Goal: Use online tool/utility: Utilize a website feature to perform a specific function

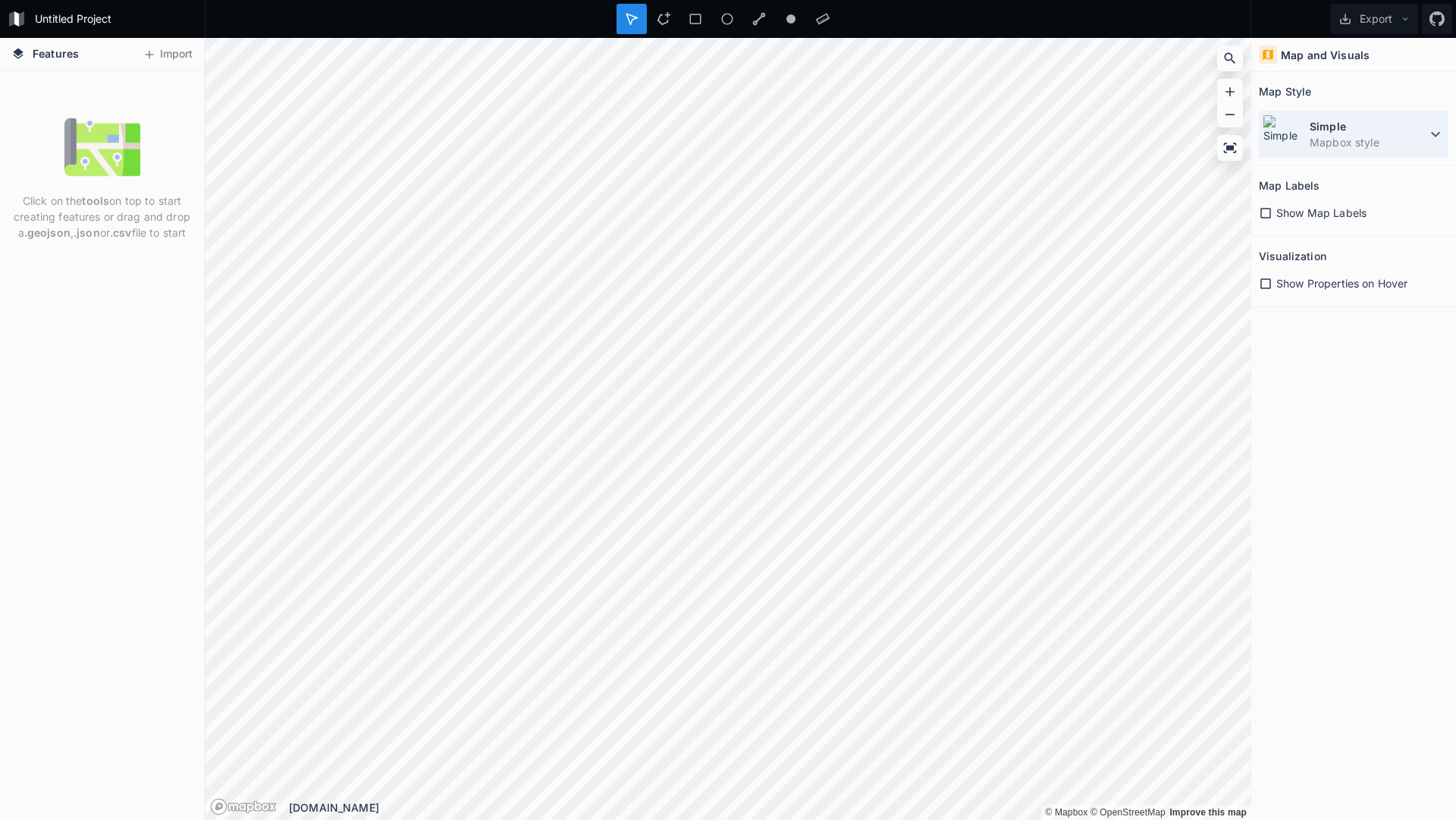
click at [1384, 139] on dd "Mapbox style" at bounding box center [1367, 142] width 117 height 16
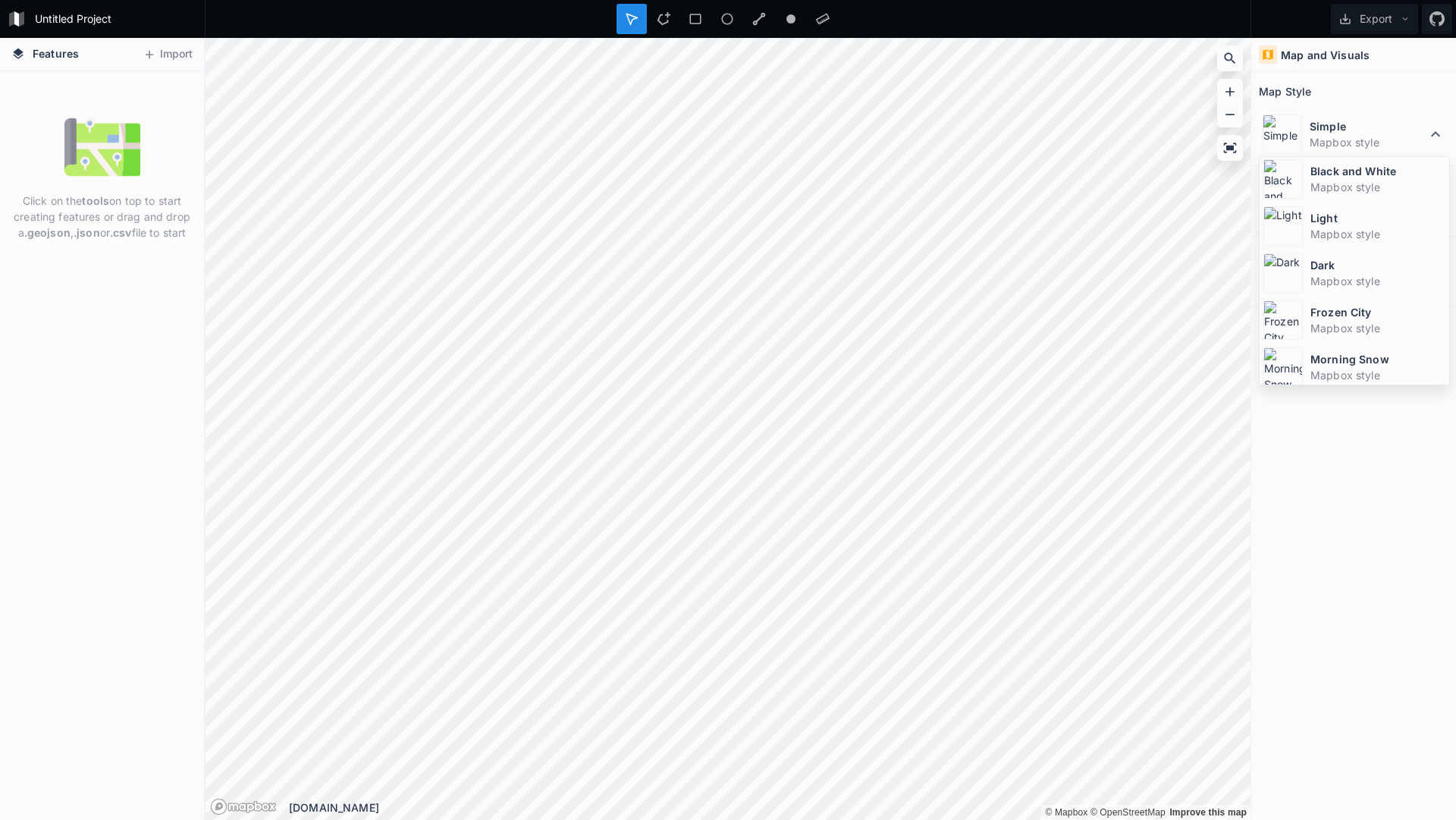
scroll to position [97, 0]
click at [1390, 349] on dt "Morning Snow" at bounding box center [1377, 357] width 135 height 16
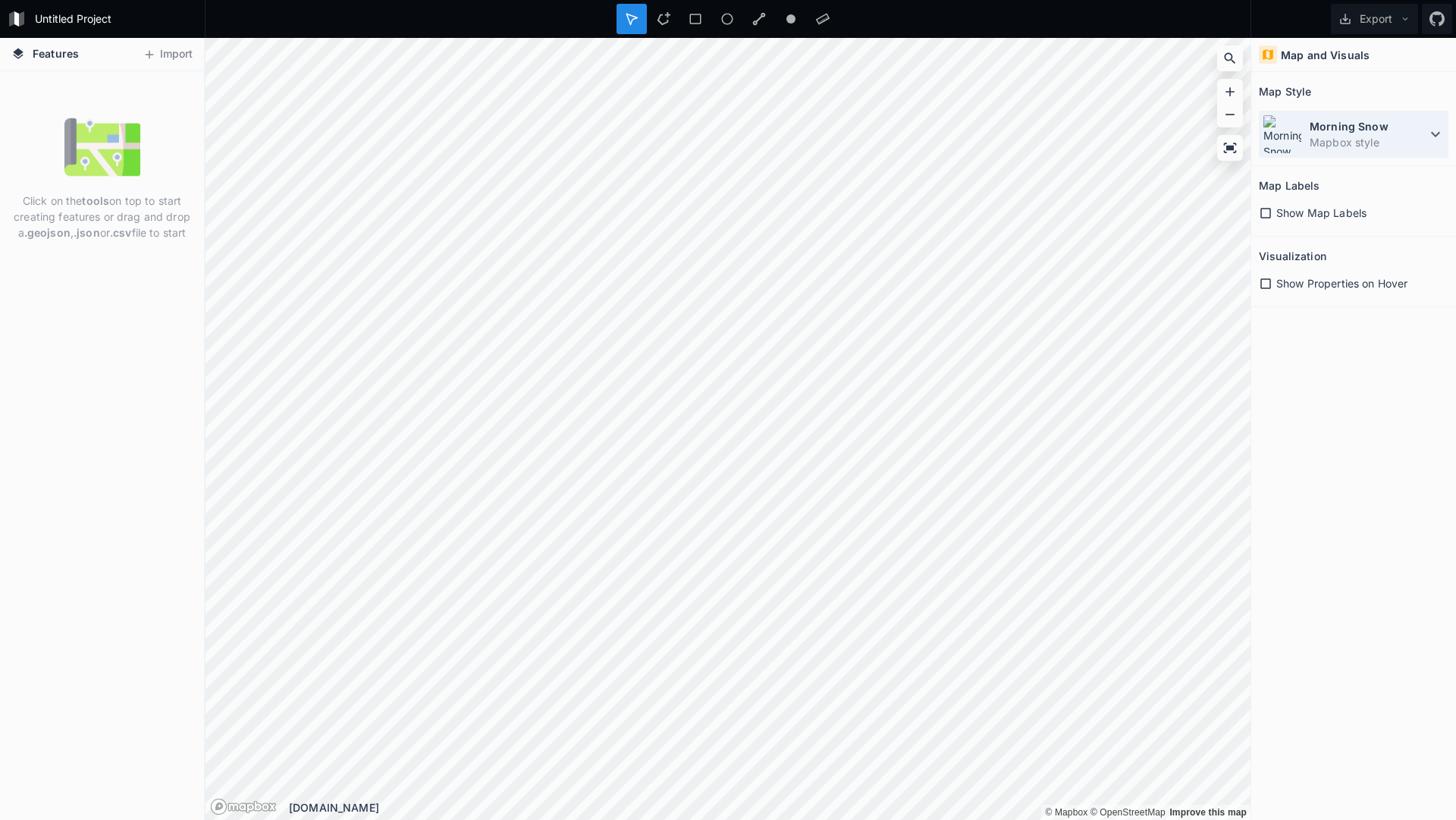
click at [1339, 134] on dd "Mapbox style" at bounding box center [1367, 142] width 117 height 16
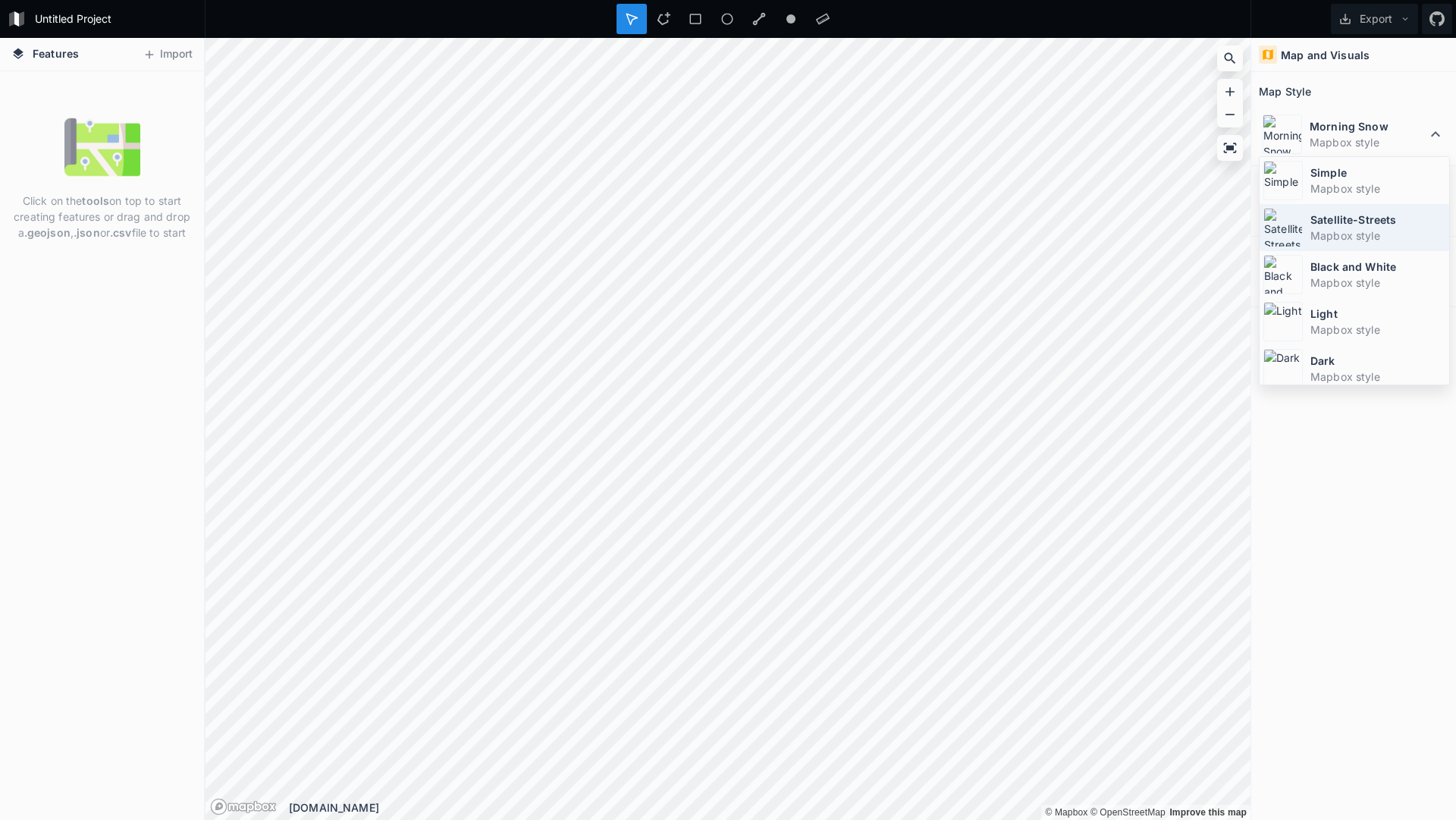
click at [1356, 222] on dt "Satellite-Streets" at bounding box center [1377, 220] width 135 height 16
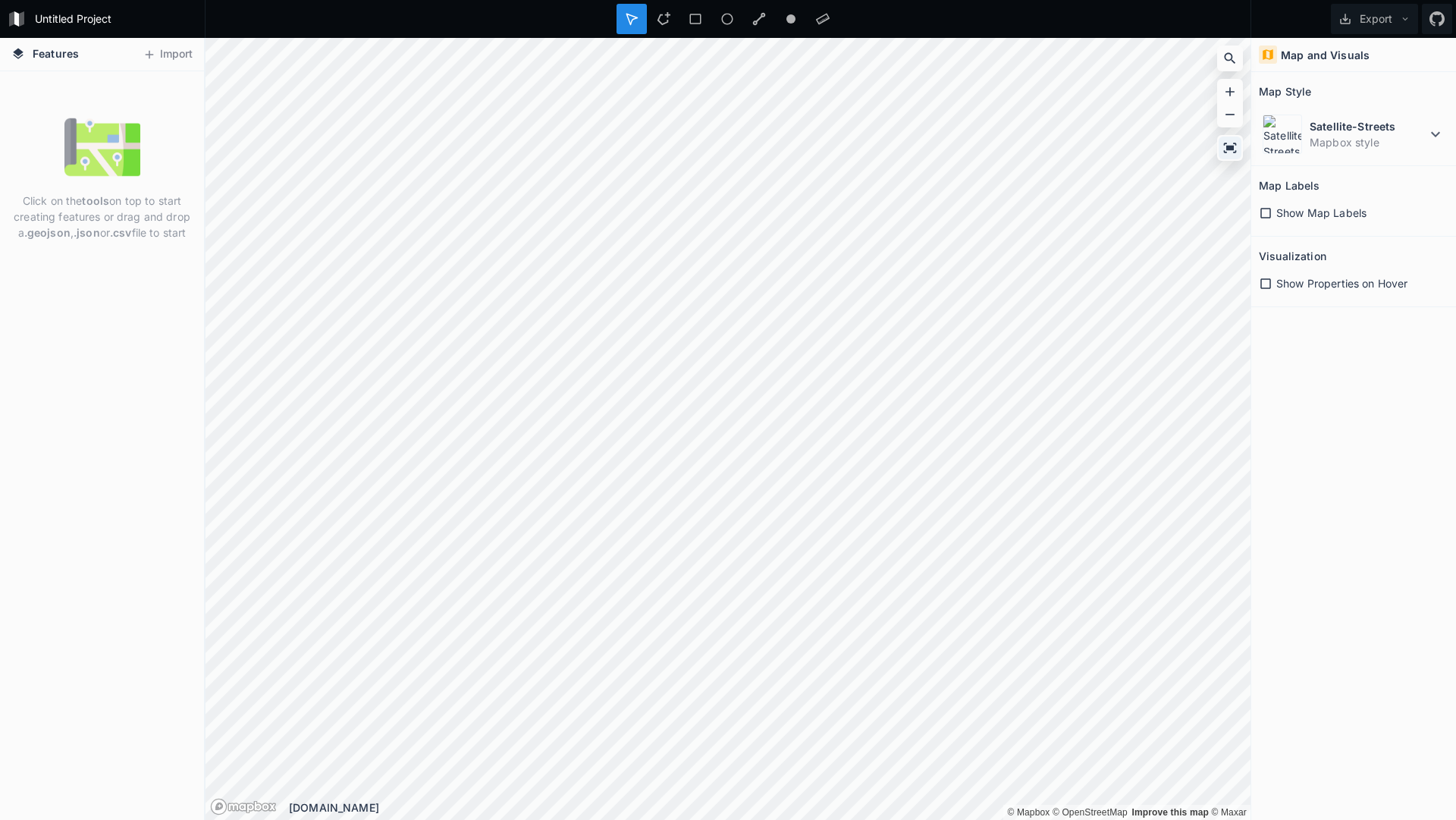
click at [1226, 148] on icon at bounding box center [1231, 147] width 13 height 10
click at [1235, 91] on icon at bounding box center [1230, 91] width 15 height 15
click at [1230, 123] on div at bounding box center [1230, 114] width 22 height 22
click at [1384, 148] on dd "Mapbox style" at bounding box center [1367, 142] width 117 height 16
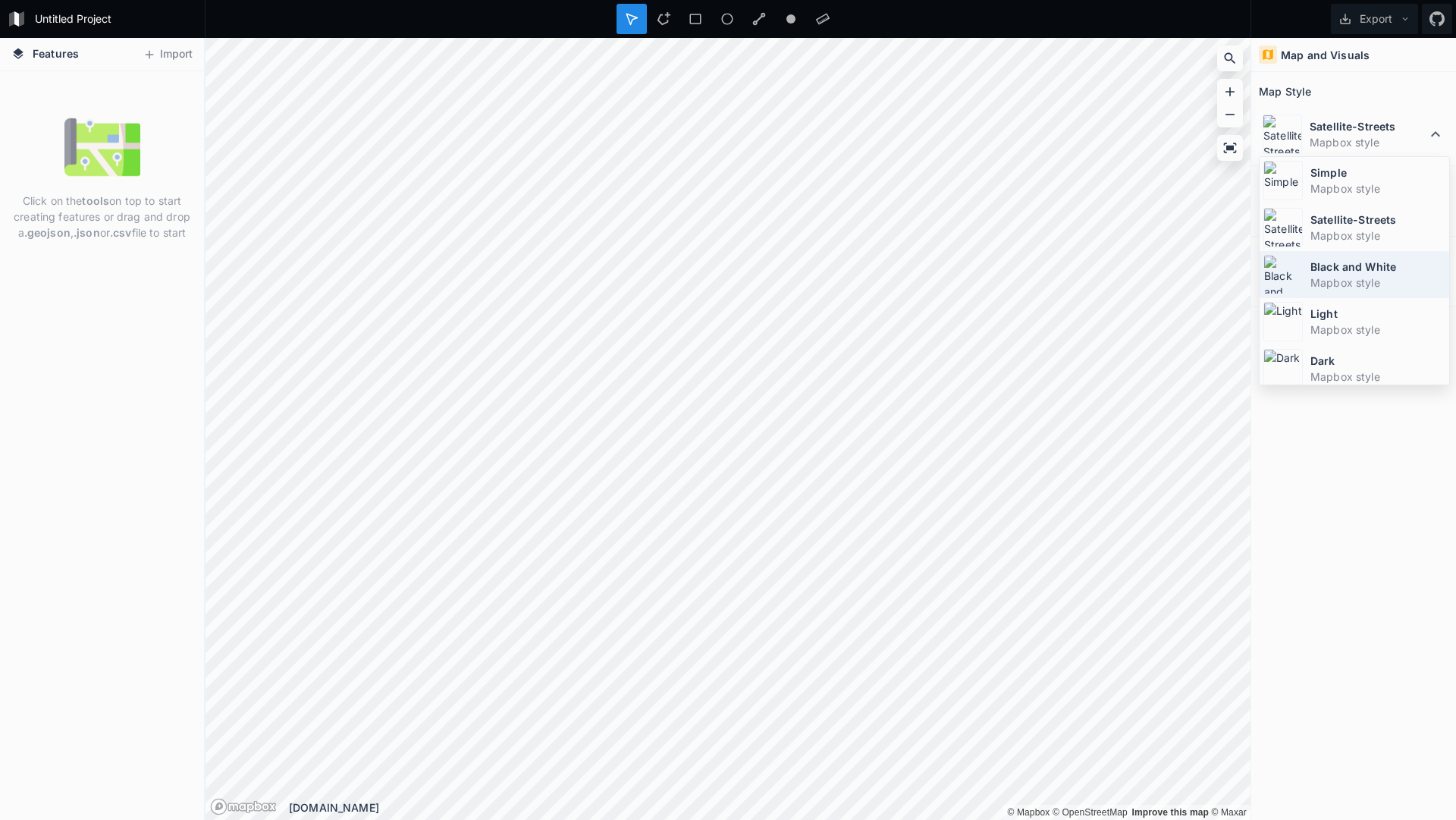
click at [1392, 279] on dd "Mapbox style" at bounding box center [1377, 283] width 135 height 16
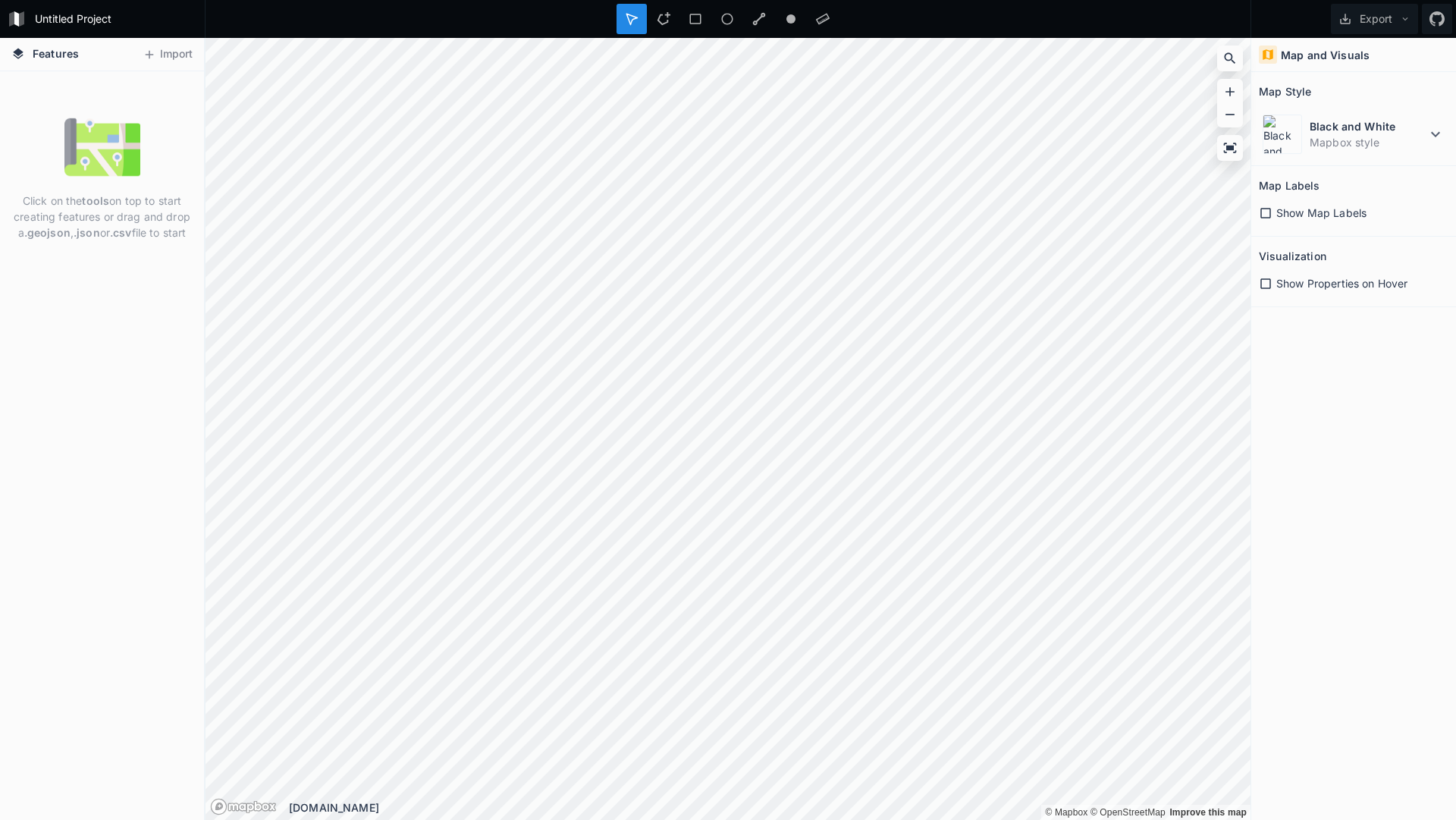
click at [1365, 217] on span "Show Map Labels" at bounding box center [1321, 213] width 90 height 16
click at [1360, 283] on span "Show Properties on Hover" at bounding box center [1342, 283] width 131 height 16
click at [1360, 141] on dd "Mapbox style" at bounding box center [1367, 142] width 117 height 16
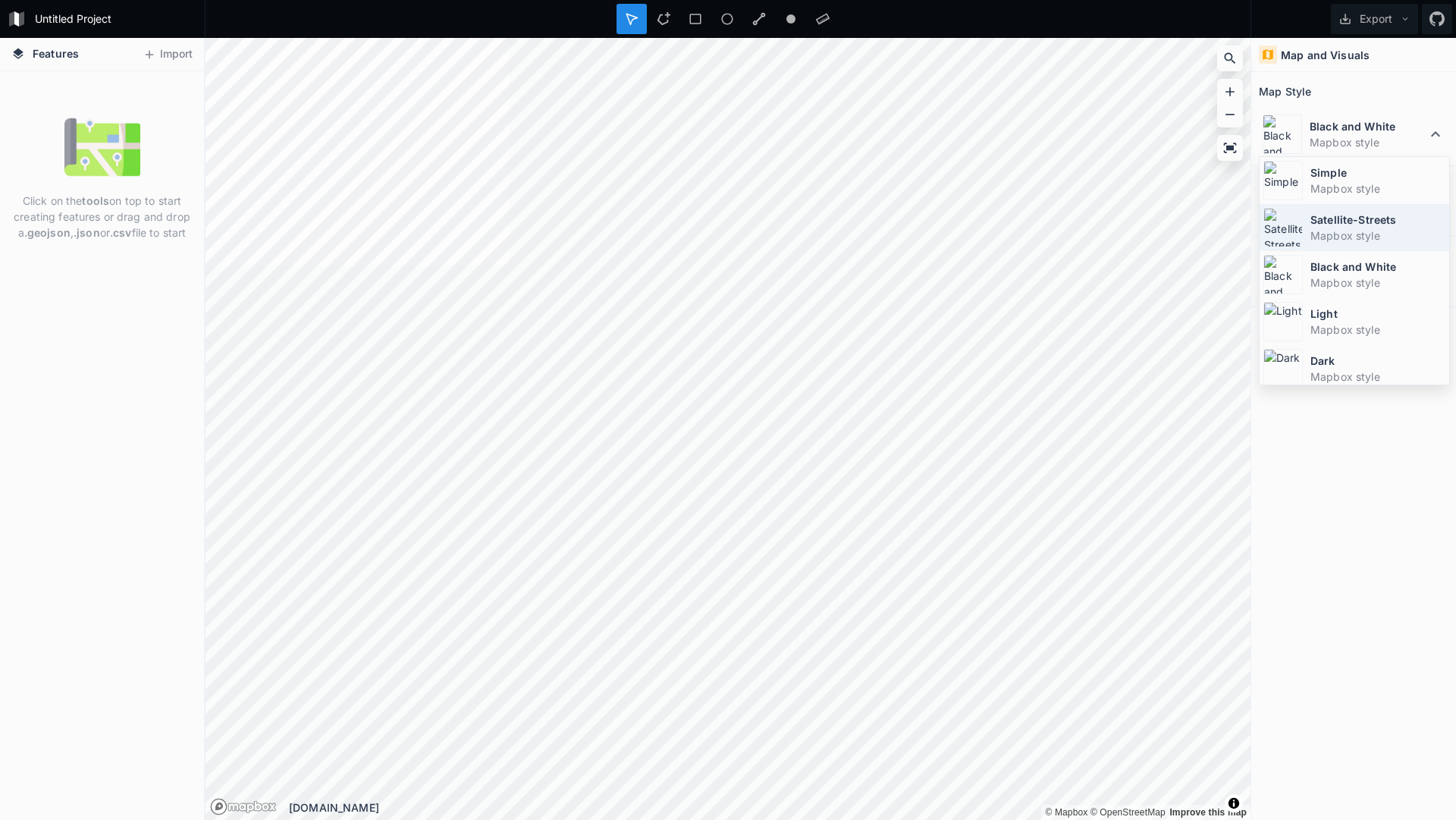
click at [1355, 232] on dd "Mapbox style" at bounding box center [1377, 235] width 135 height 16
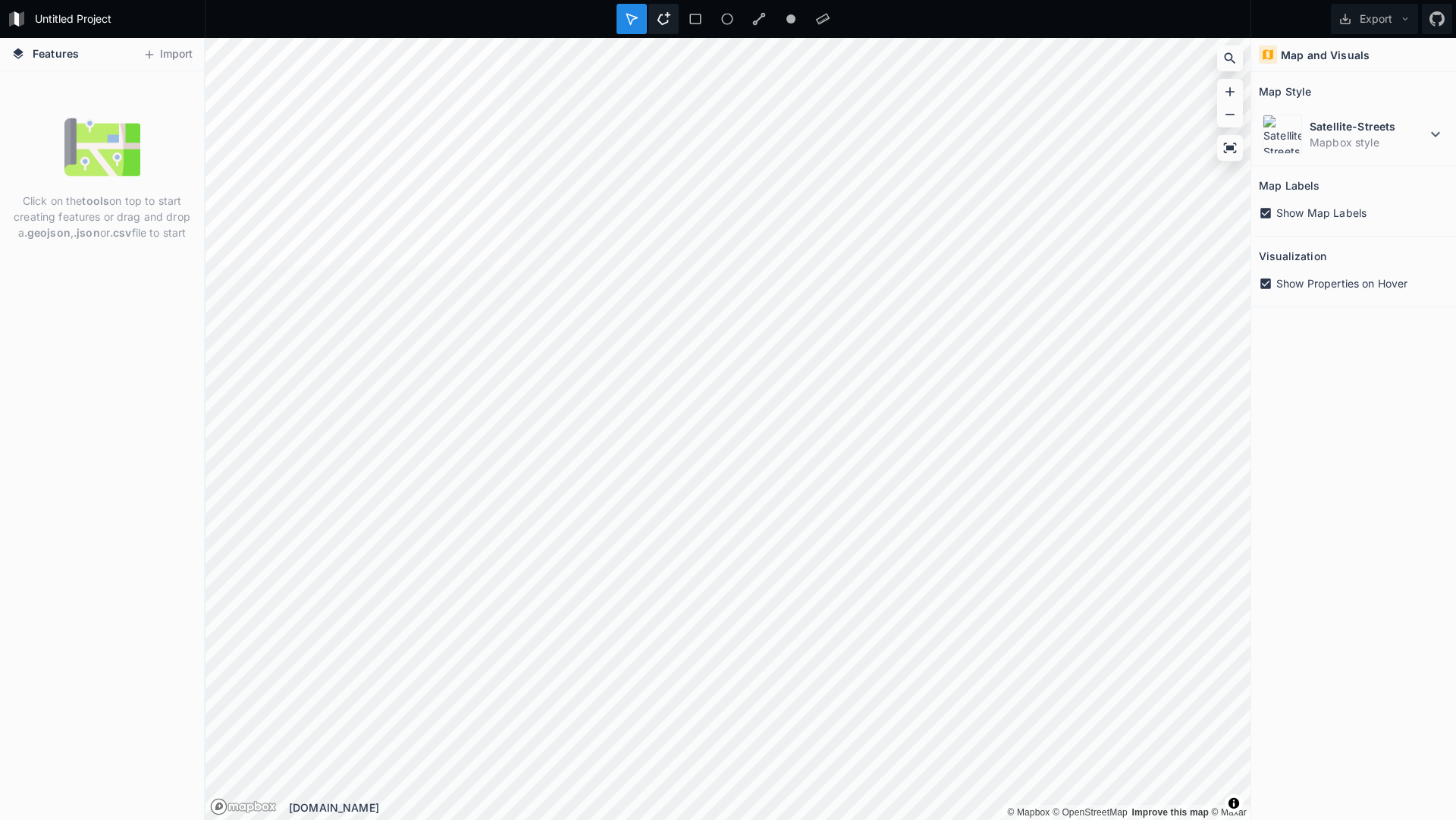
click at [661, 13] on icon at bounding box center [663, 19] width 13 height 13
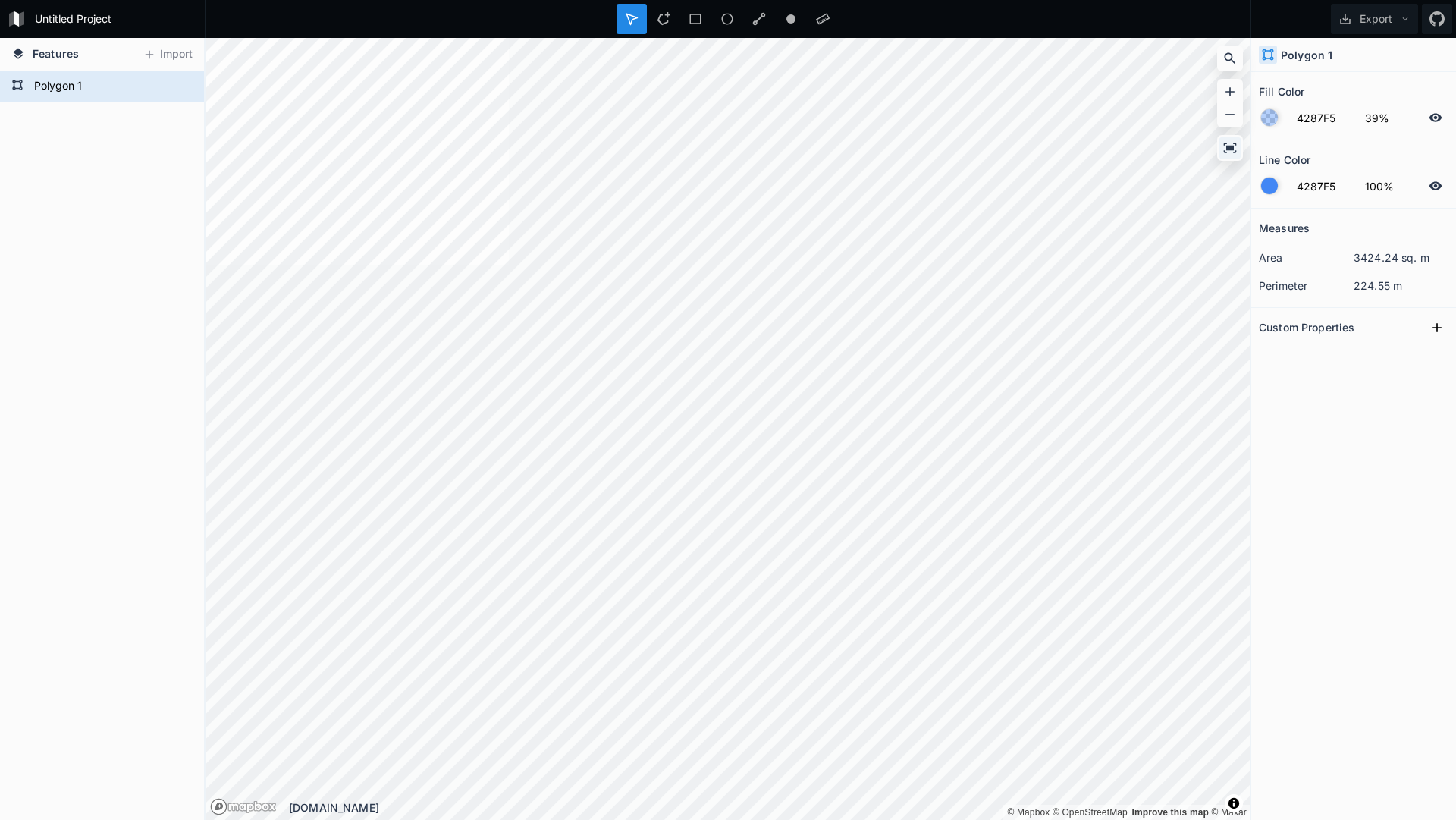
click at [1232, 146] on icon at bounding box center [1231, 147] width 13 height 10
click at [1233, 144] on icon at bounding box center [1230, 148] width 15 height 15
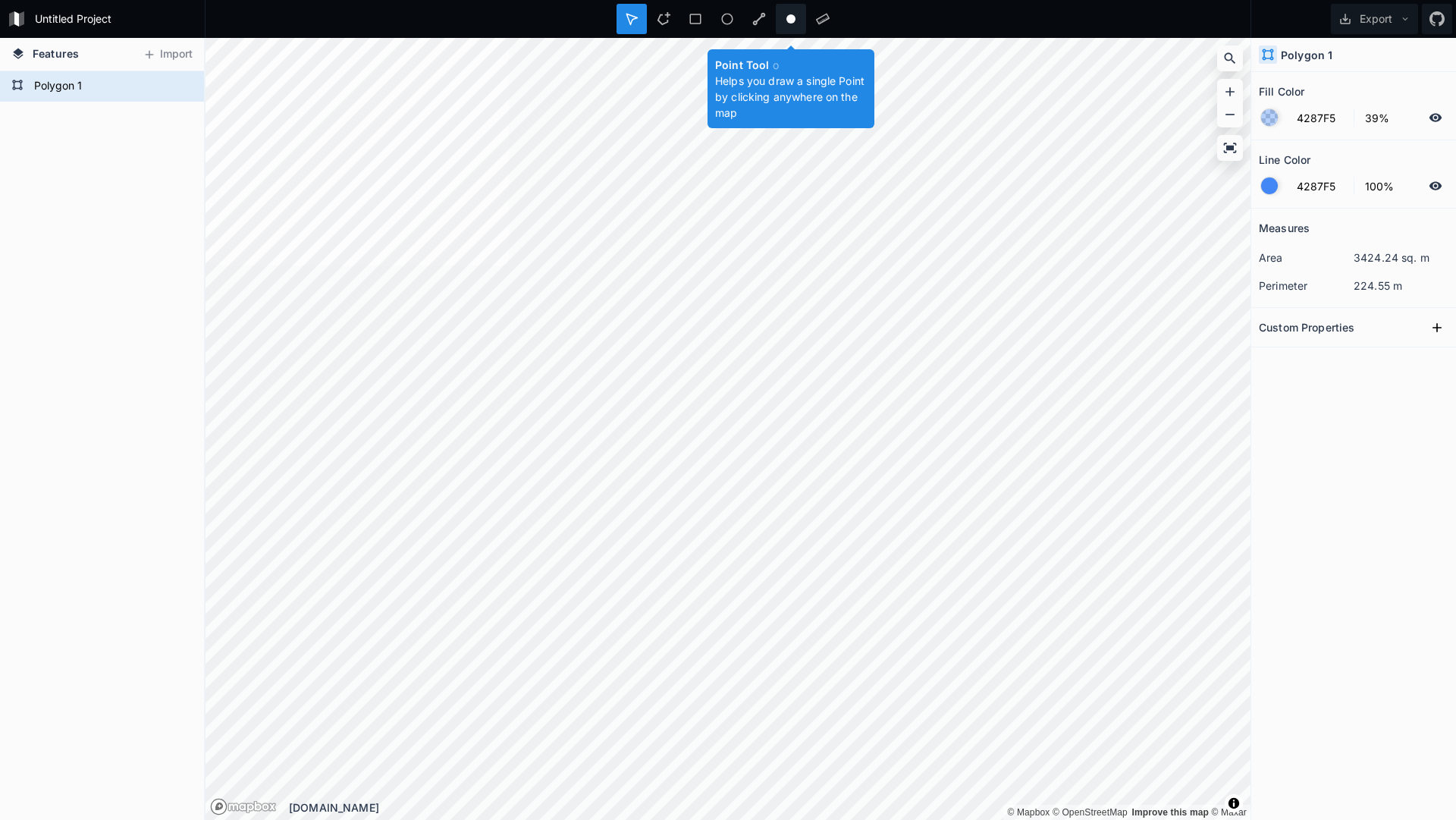
click at [797, 22] on icon at bounding box center [791, 19] width 13 height 13
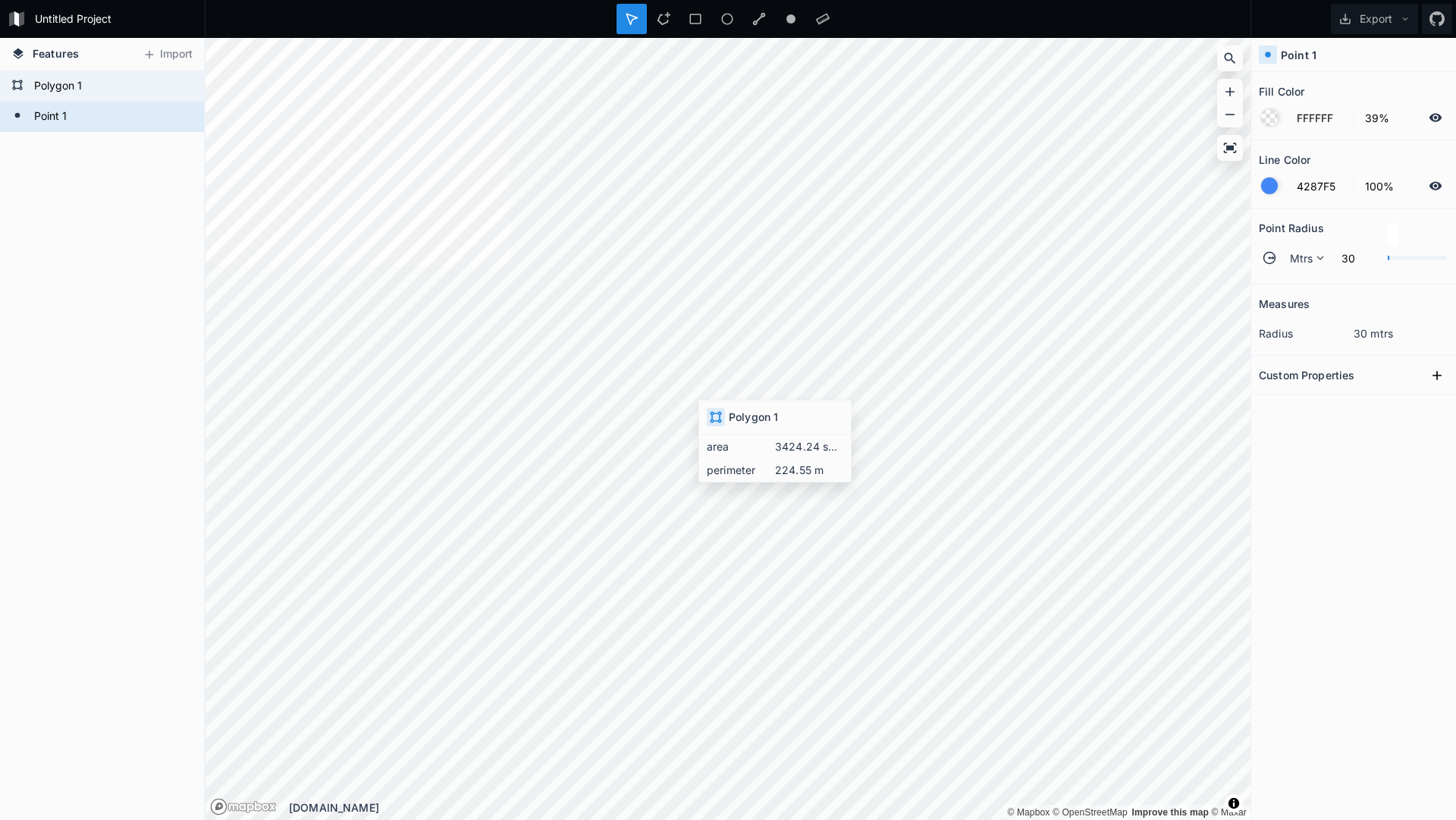
type input "4287F5"
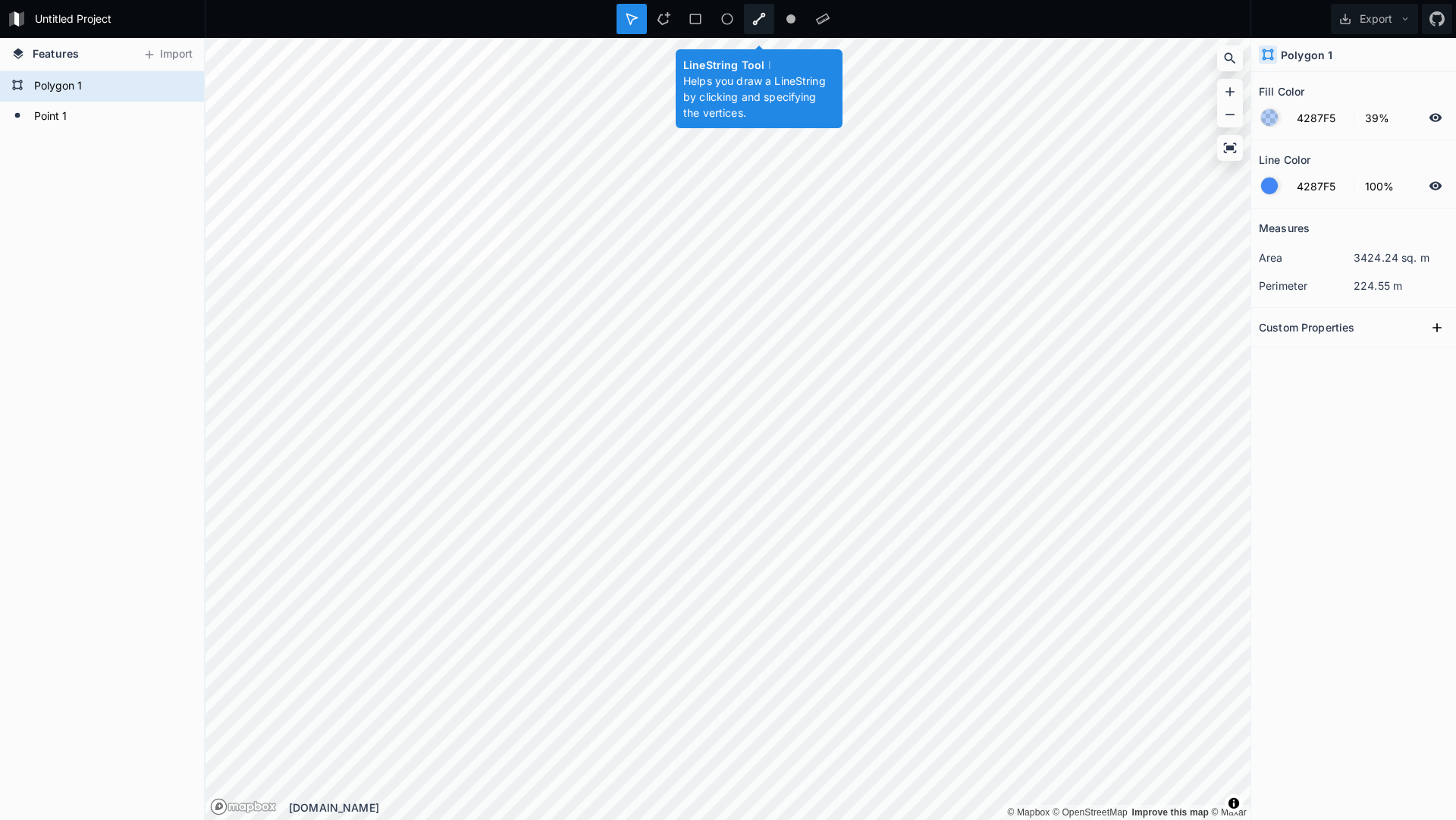
click at [775, 19] on div at bounding box center [791, 19] width 30 height 30
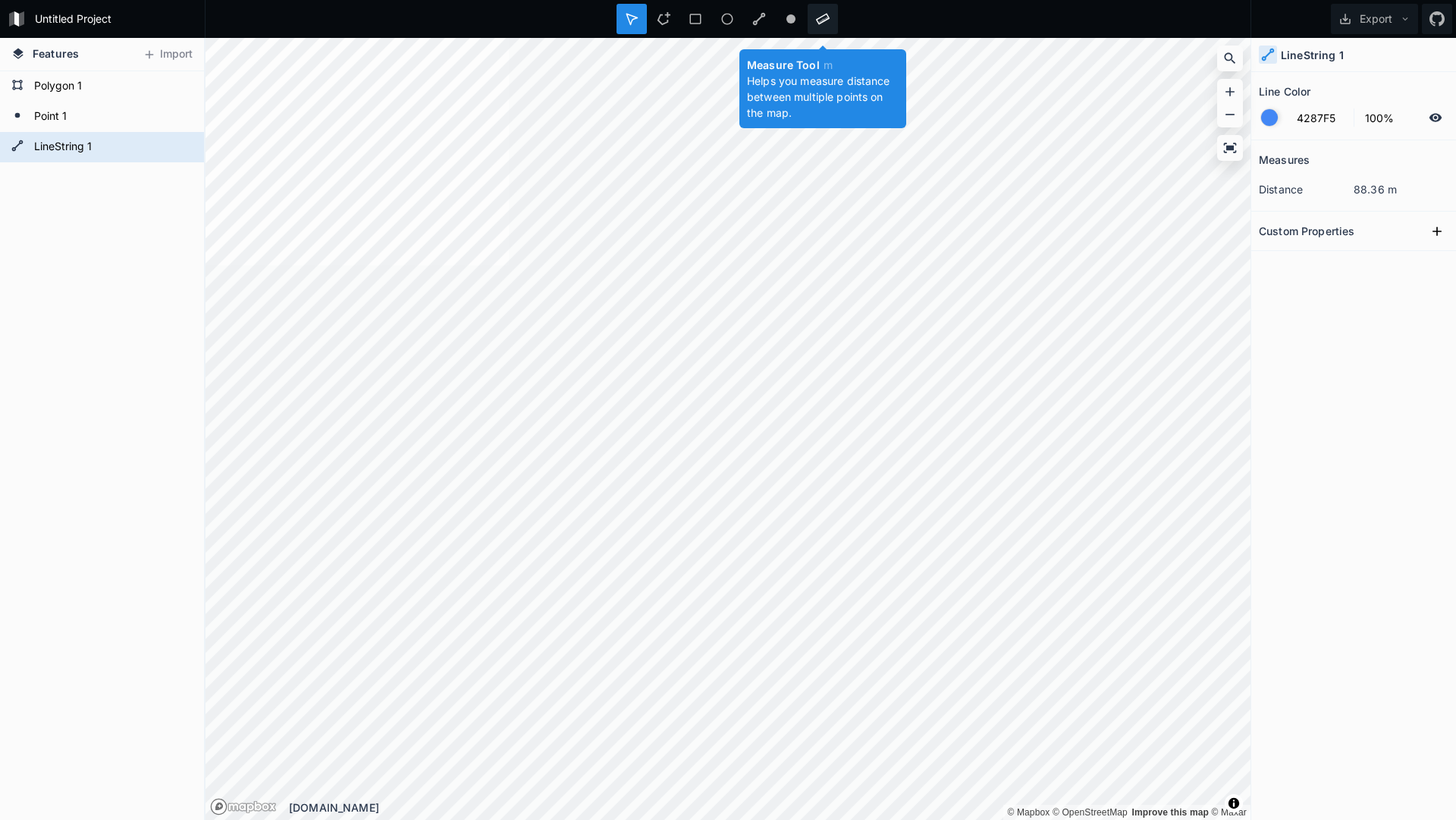
click at [823, 20] on icon at bounding box center [822, 19] width 13 height 12
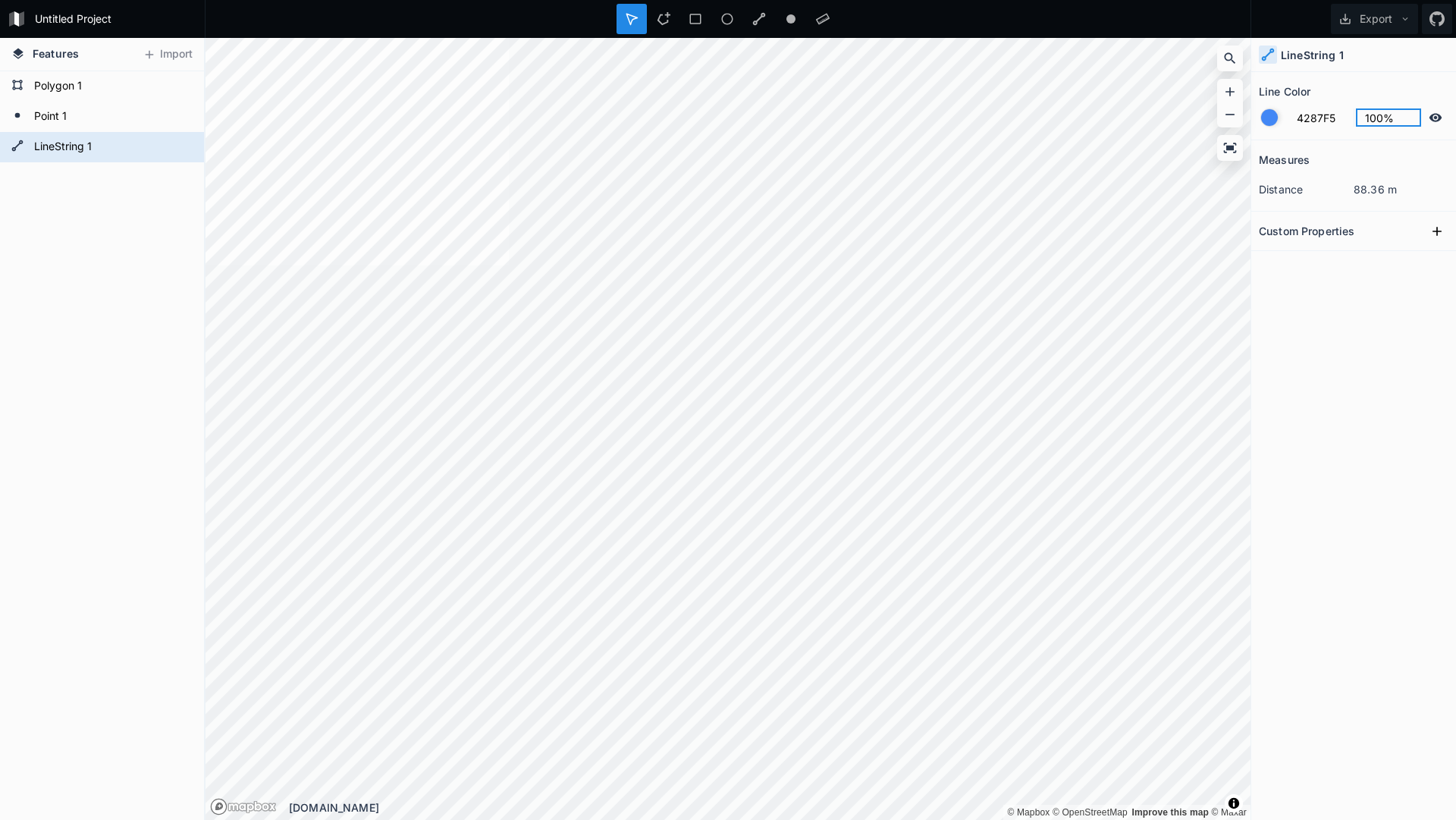
click at [1374, 123] on input "100%" at bounding box center [1389, 117] width 66 height 18
click at [1376, 123] on input "100%" at bounding box center [1389, 117] width 66 height 18
click at [1409, 325] on div "Measures distance 88.36 m Custom Properties" at bounding box center [1353, 442] width 205 height 604
click at [1315, 117] on input "4287F5" at bounding box center [1321, 117] width 66 height 18
click at [1326, 119] on input "4287F5" at bounding box center [1321, 117] width 66 height 18
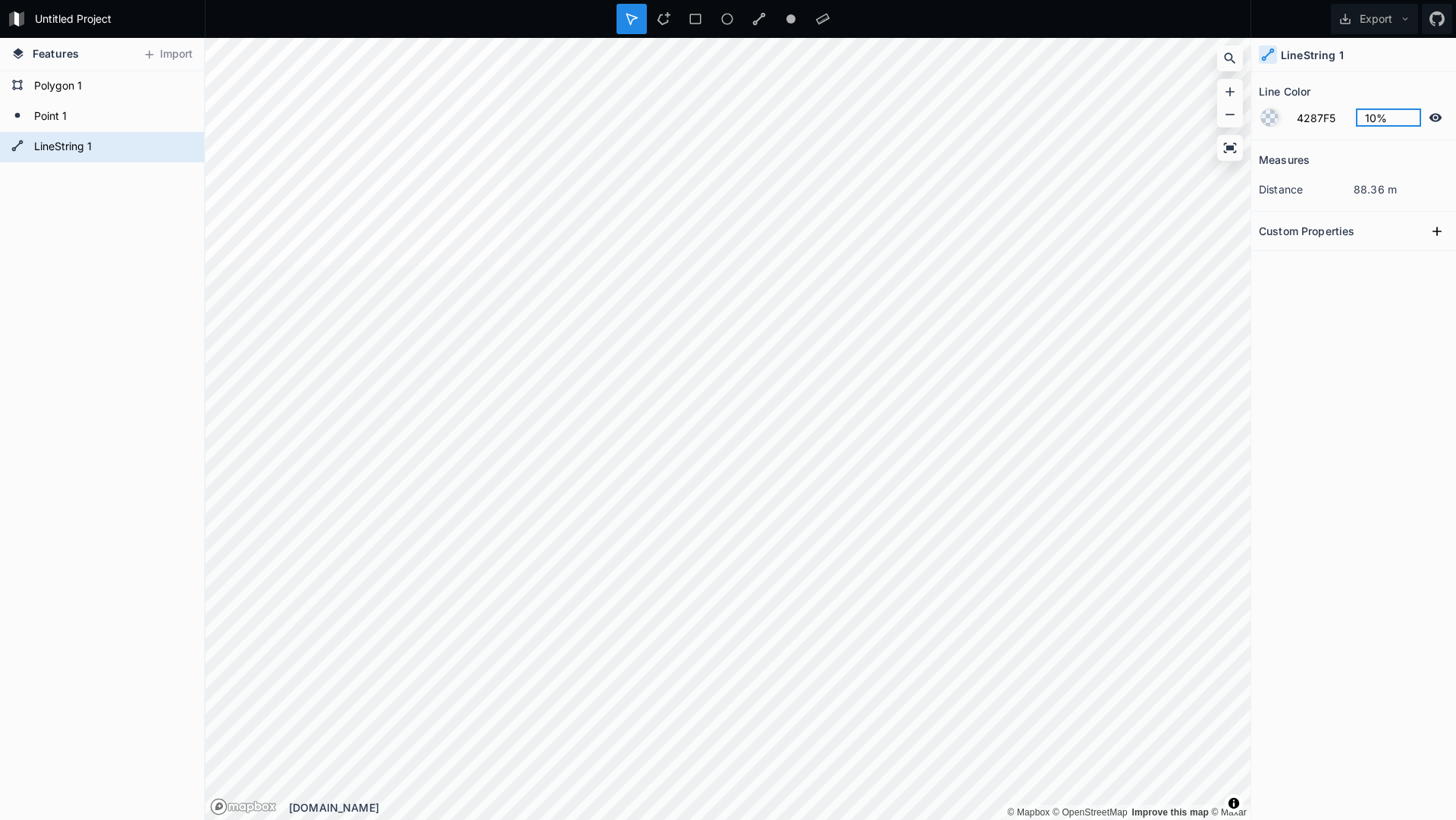
click at [1375, 123] on input "10%" at bounding box center [1389, 117] width 66 height 18
type input "100%"
click at [1366, 329] on div "Measures distance 88.36 m Custom Properties" at bounding box center [1353, 442] width 205 height 604
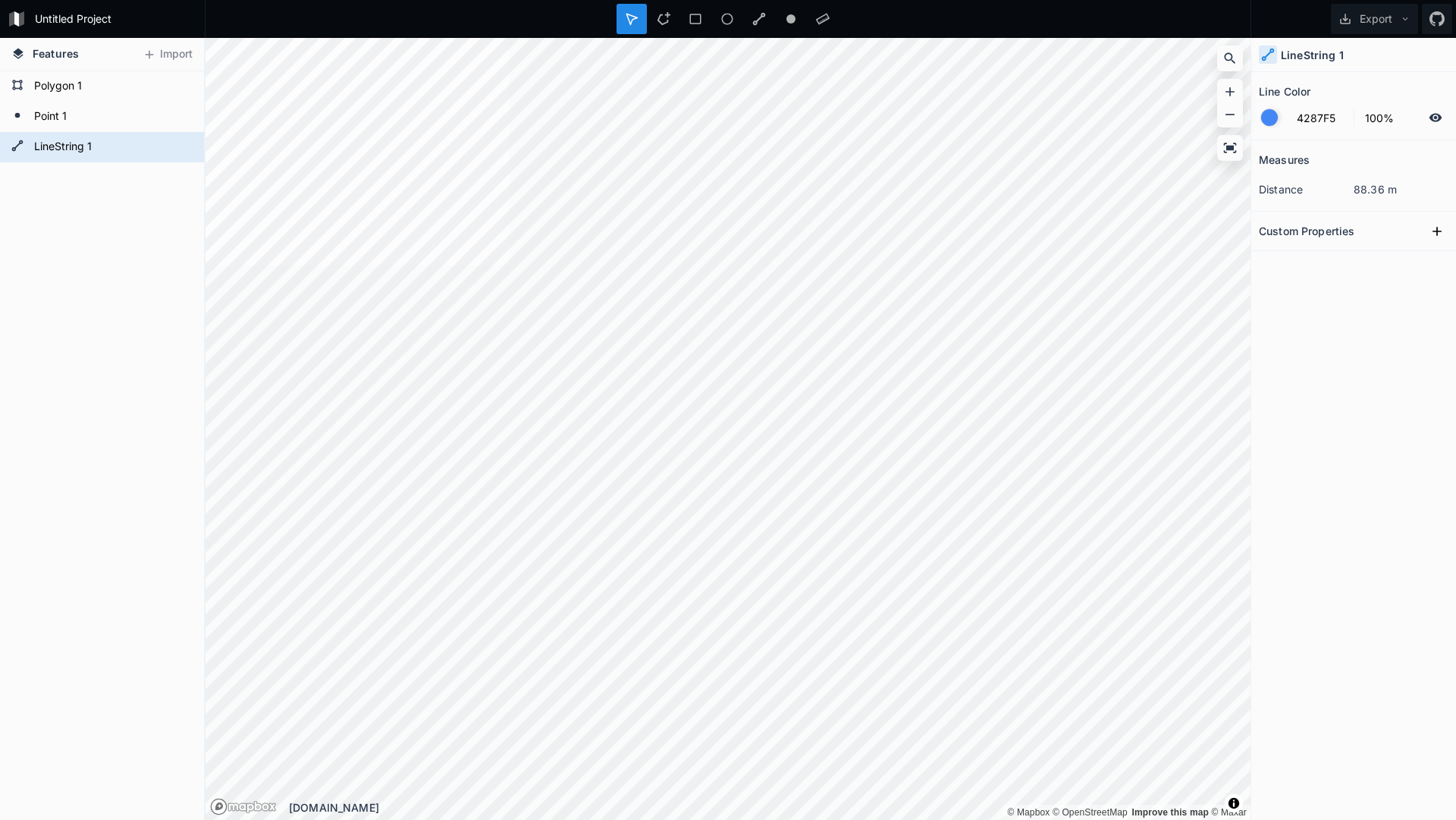
click at [1268, 115] on div at bounding box center [1269, 117] width 17 height 17
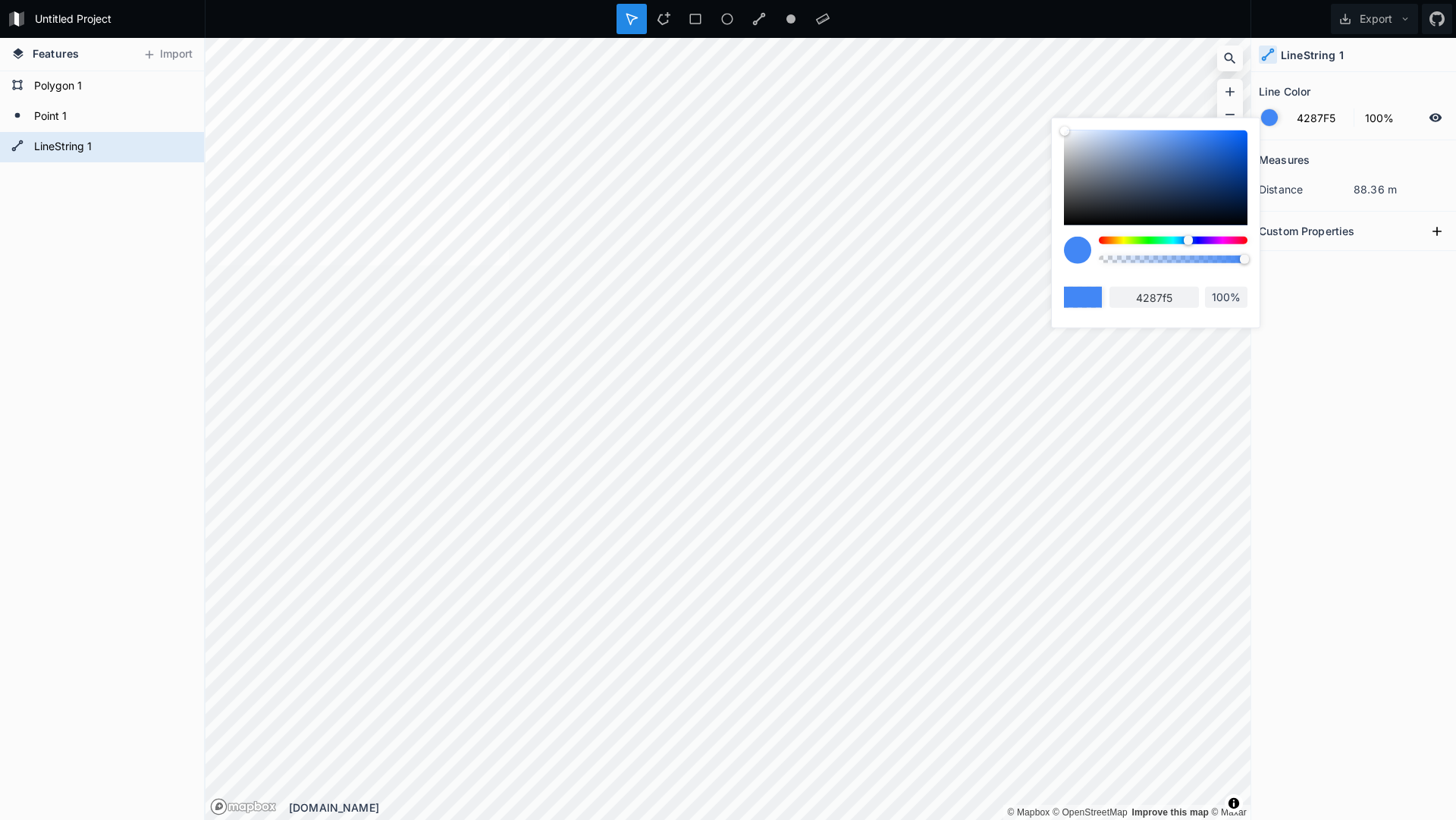
type input "E942F5"
type input "e942f5"
type input "F542F5"
type input "f542f5"
type input "F542EC"
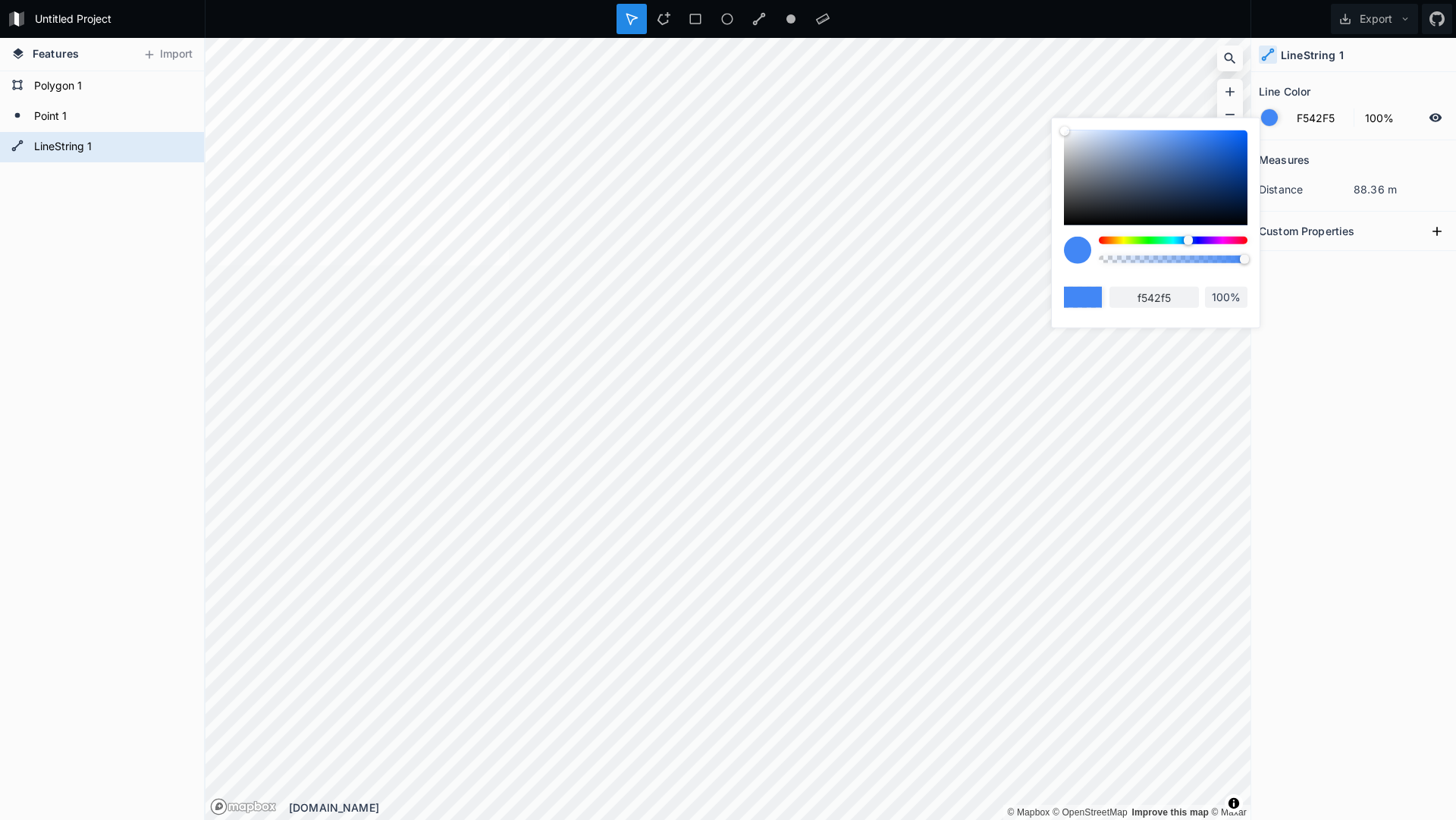
type input "f542ec"
type input "F542CE"
type input "f542ce"
type input "F542C8"
type input "f542c8"
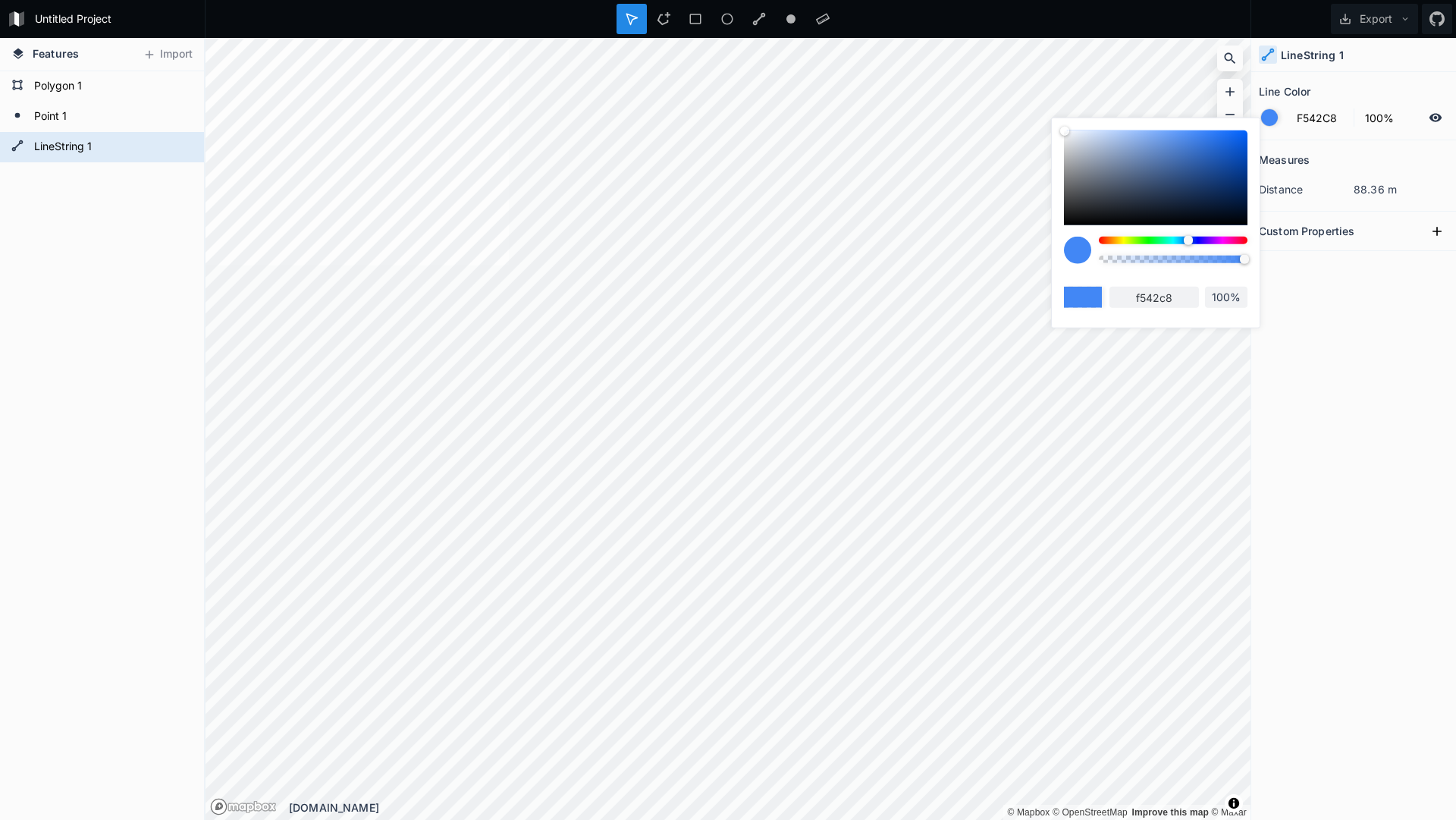
type input "F542B0"
type input "f542b0"
type input "F542A4"
type input "f542a4"
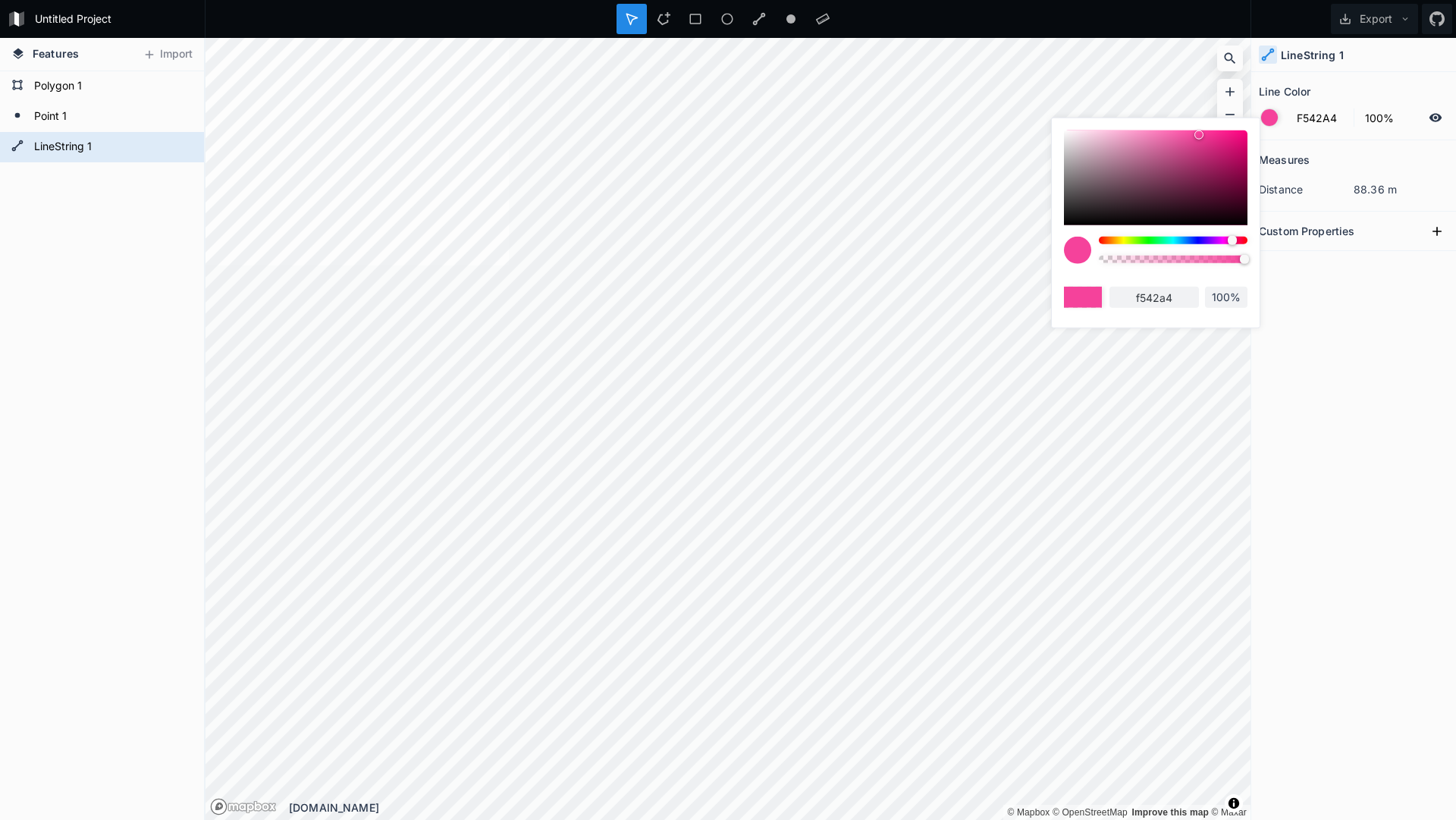
type input "F5429B"
type input "f5429b"
type input "F54290"
type input "f54290"
type input "F5428A"
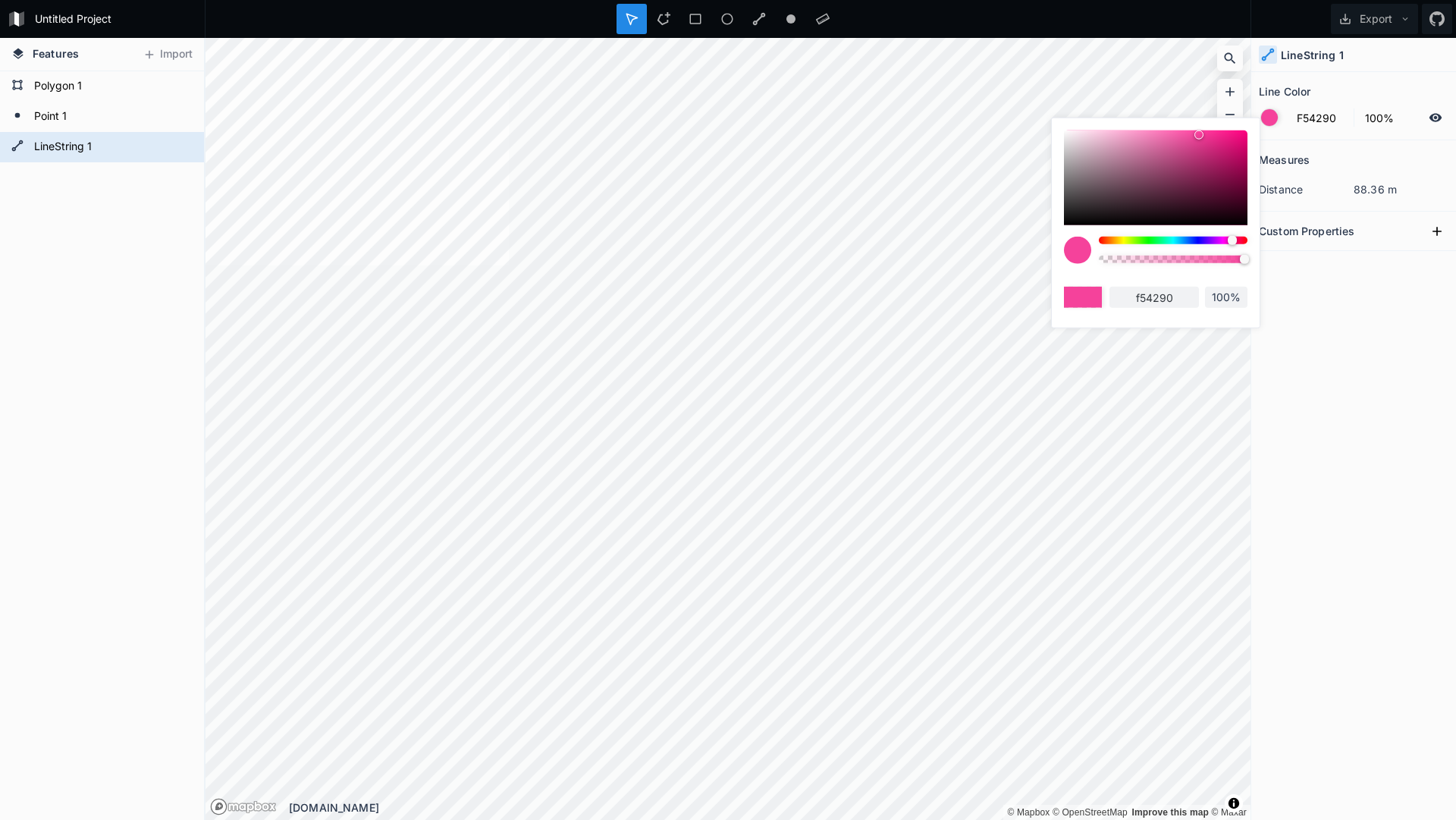
type input "f5428a"
type input "F54284"
type input "f54284"
type input "F5427E"
type input "f5427e"
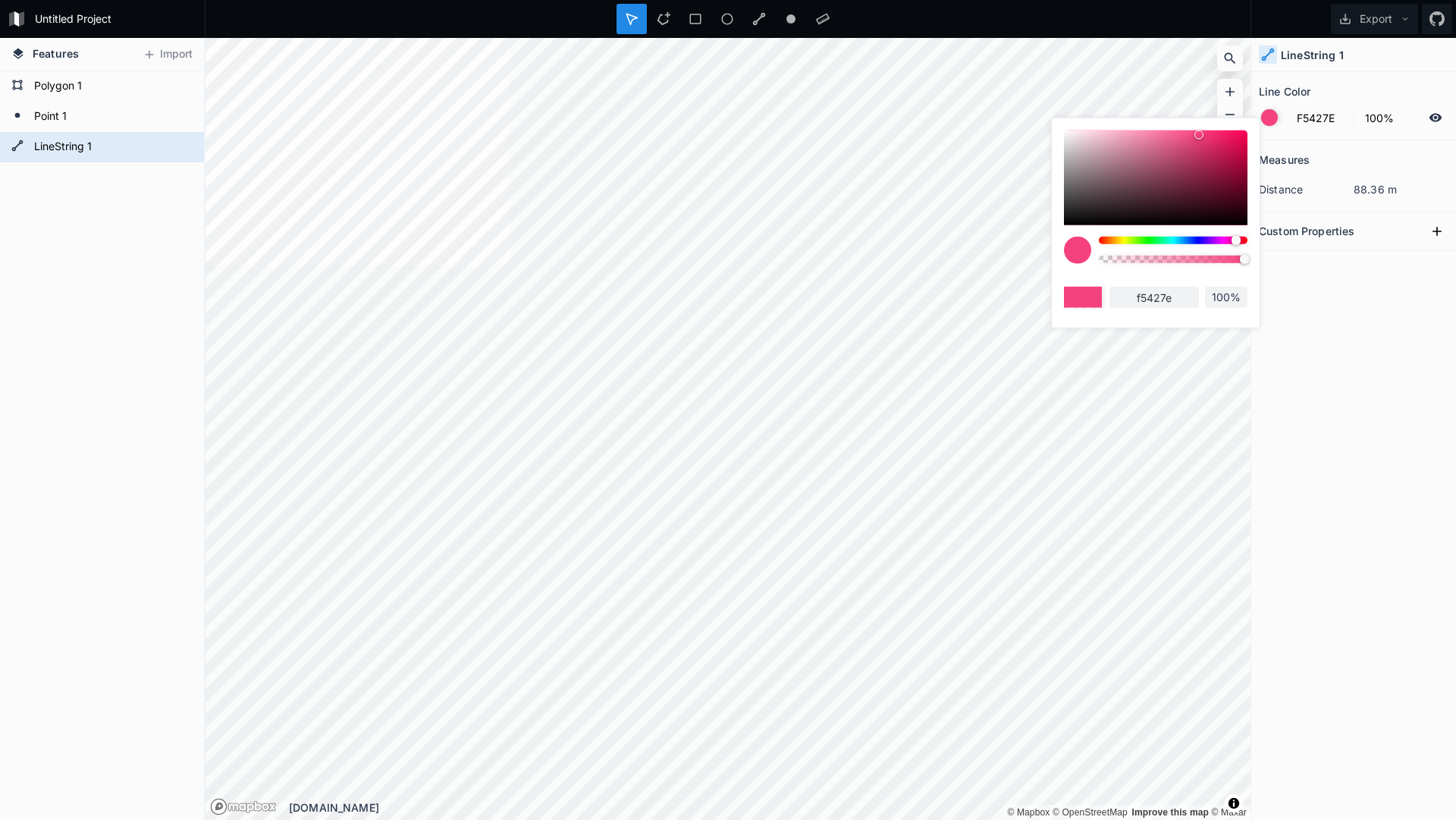
drag, startPoint x: 1211, startPoint y: 239, endPoint x: 1236, endPoint y: 240, distance: 25.0
click at [1236, 240] on div at bounding box center [1173, 241] width 148 height 7
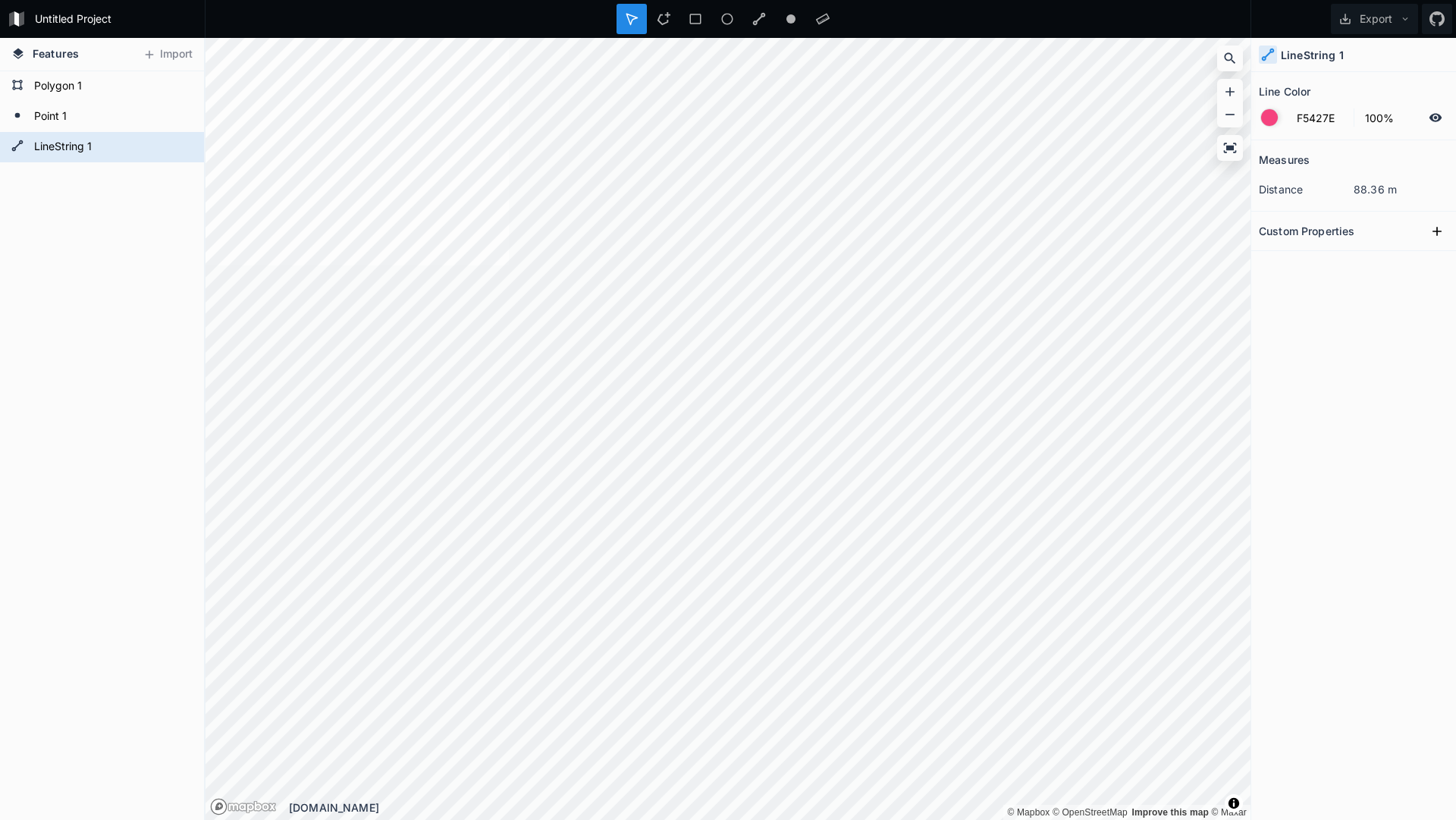
click at [1330, 369] on div "Measures distance 88.36 m Custom Properties" at bounding box center [1353, 442] width 205 height 604
click at [77, 15] on form "Untitled Project" at bounding box center [115, 18] width 172 height 22
